Goal: Find specific page/section: Find specific page/section

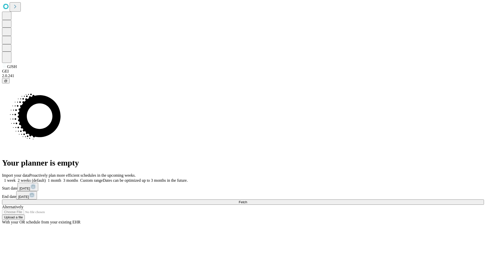
click at [247, 200] on span "Fetch" at bounding box center [242, 202] width 8 height 4
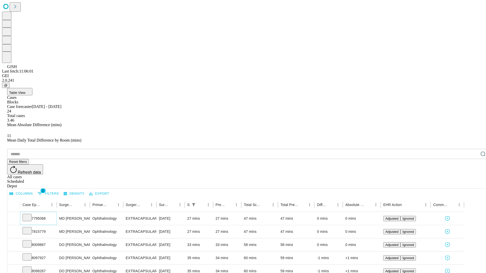
click at [30, 215] on icon at bounding box center [27, 217] width 5 height 5
